Goal: Information Seeking & Learning: Learn about a topic

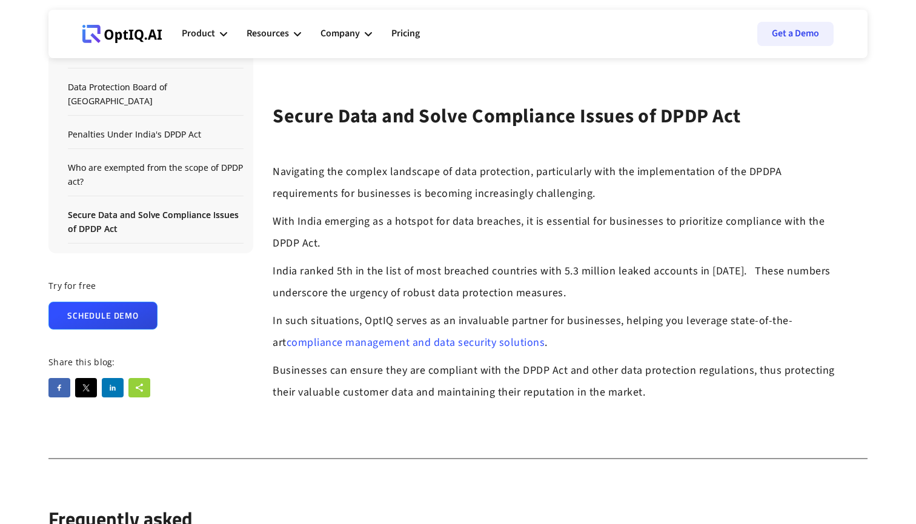
scroll to position [5806, 0]
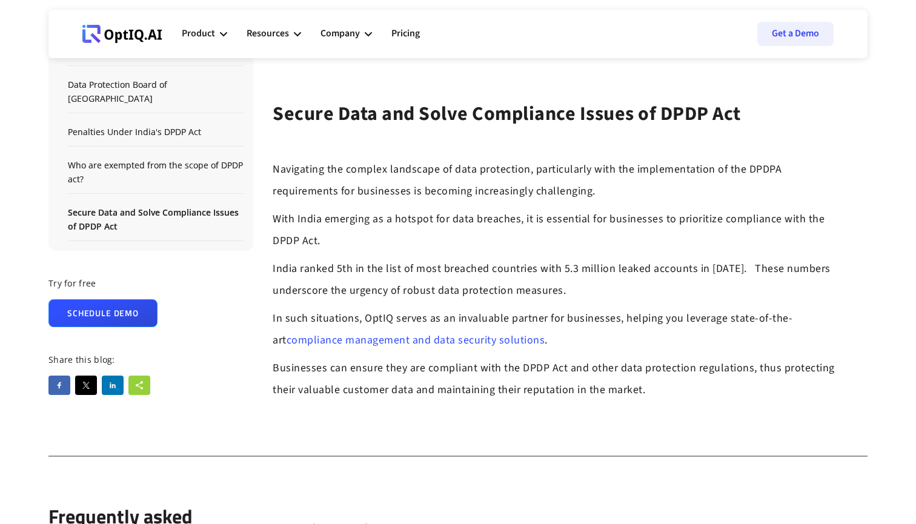
click at [443, 332] on link "compliance management and data security solutions" at bounding box center [415, 339] width 259 height 15
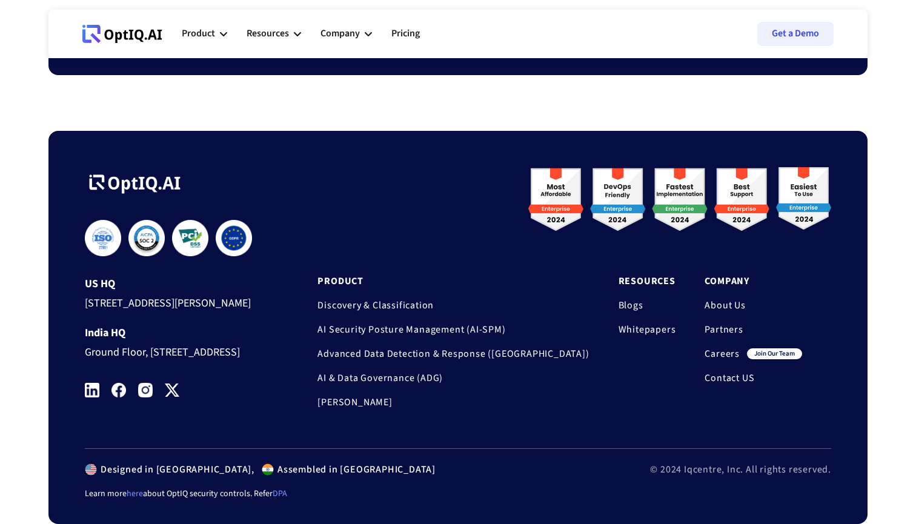
scroll to position [6953, 0]
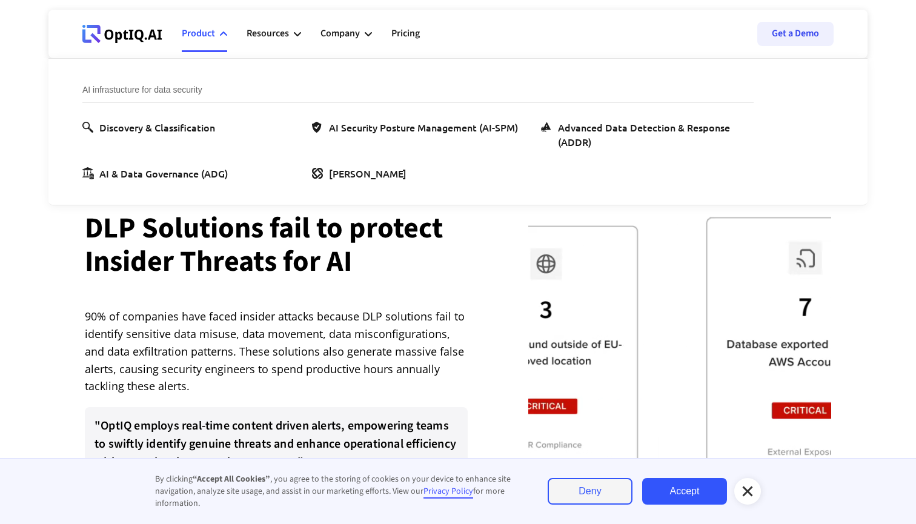
scroll to position [2246, 0]
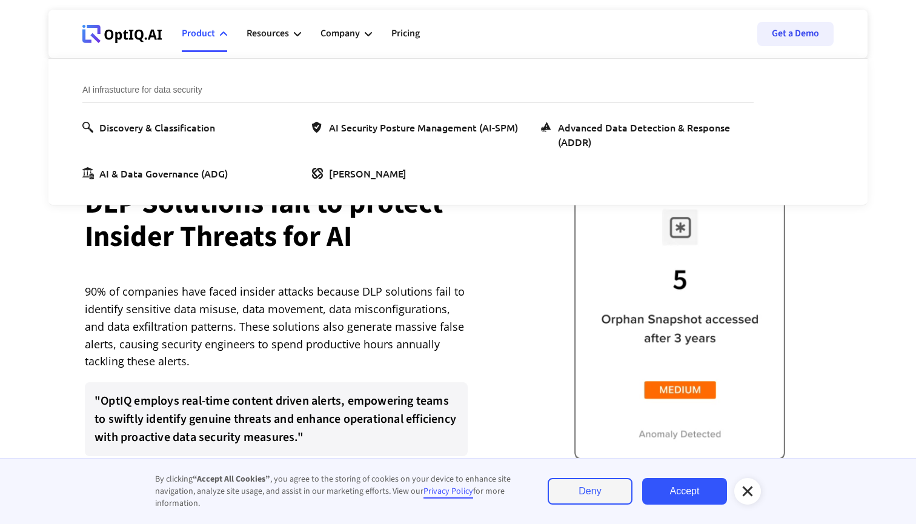
click at [745, 485] on icon at bounding box center [747, 491] width 15 height 15
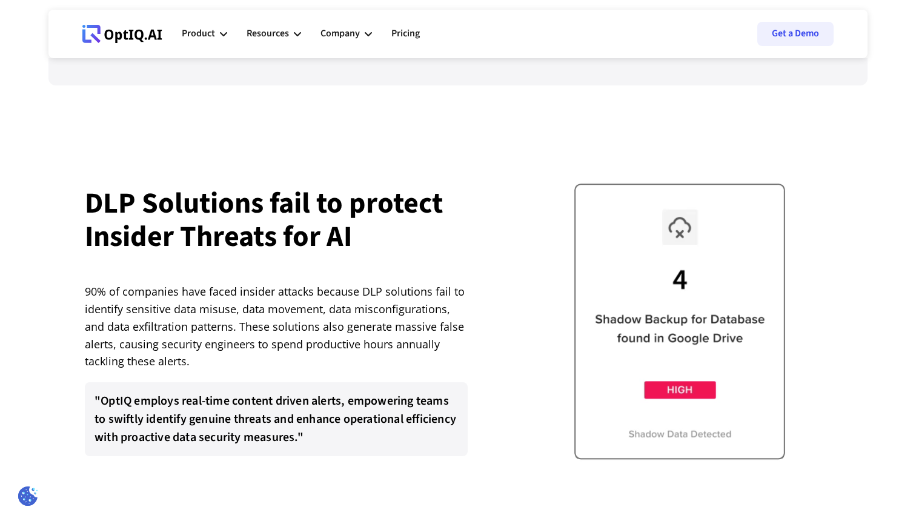
click at [127, 37] on icon at bounding box center [122, 34] width 80 height 18
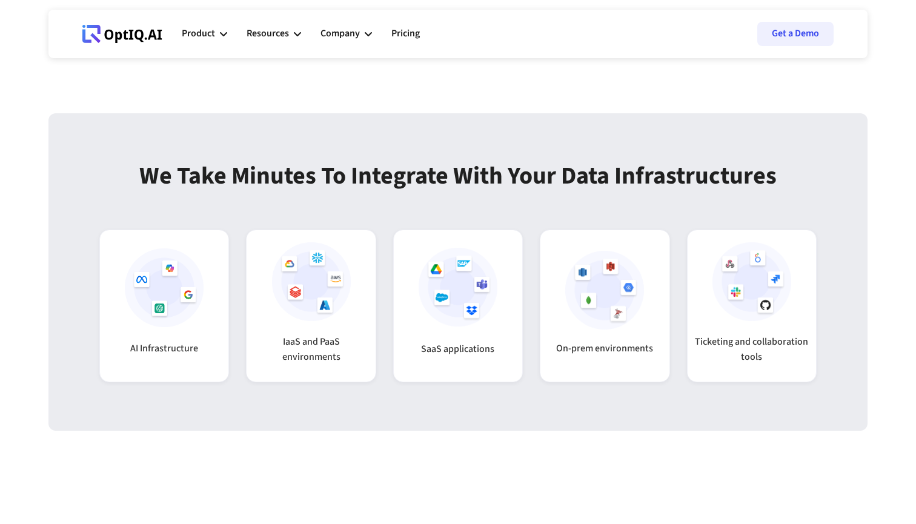
scroll to position [3220, 0]
